Goal: Task Accomplishment & Management: Manage account settings

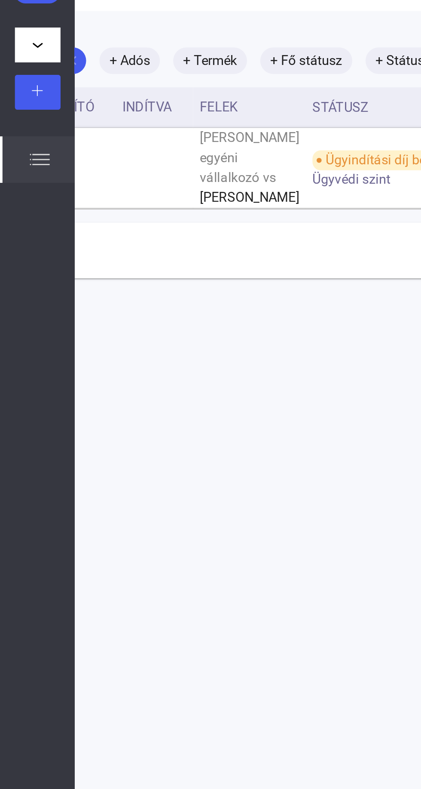
scroll to position [0, 130]
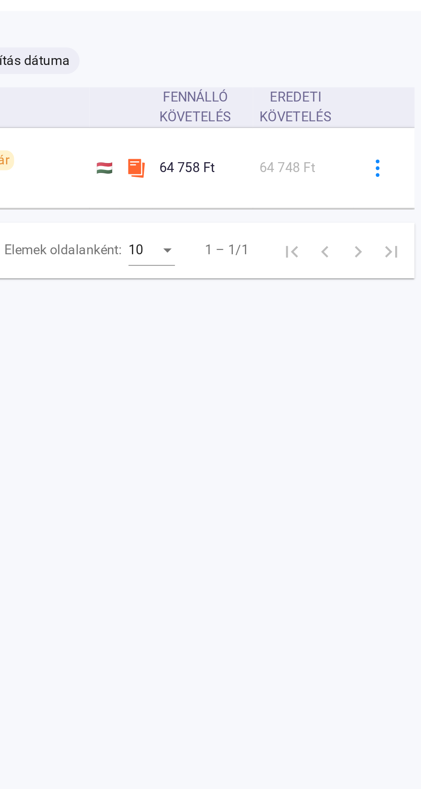
click at [390, 131] on button at bounding box center [399, 122] width 18 height 18
click at [323, 169] on div at bounding box center [210, 394] width 421 height 789
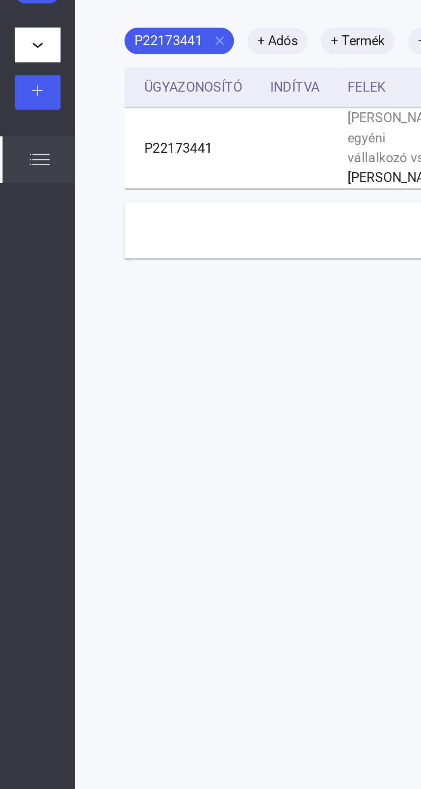
scroll to position [0, 0]
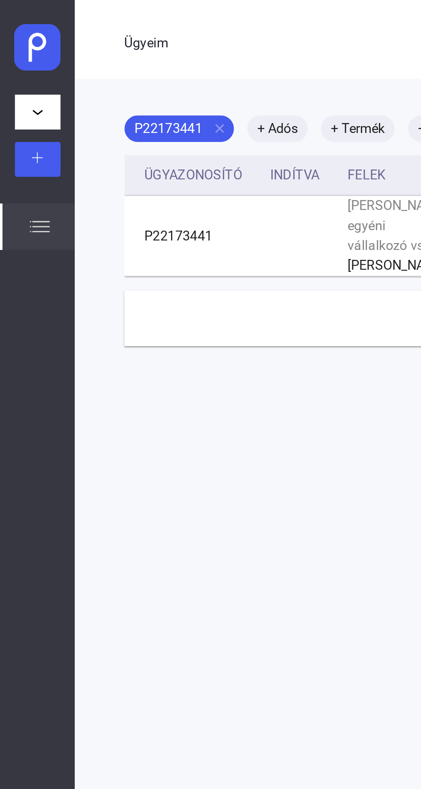
click at [21, 55] on button "[PERSON_NAME] egyéni vállalkozó" at bounding box center [20, 58] width 24 height 18
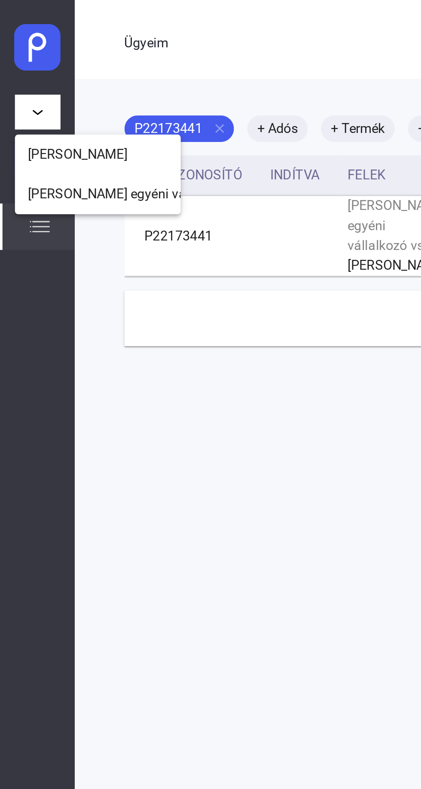
click at [24, 53] on div at bounding box center [210, 394] width 421 height 789
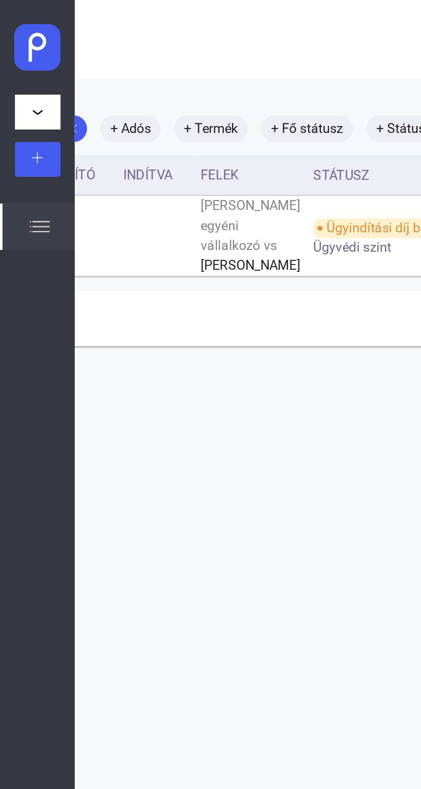
scroll to position [0, 130]
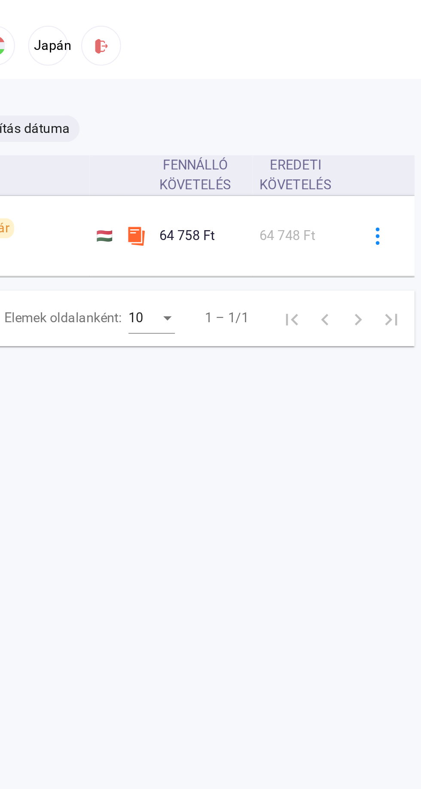
click at [255, 23] on img at bounding box center [255, 23] width 9 height 9
